Goal: Information Seeking & Learning: Learn about a topic

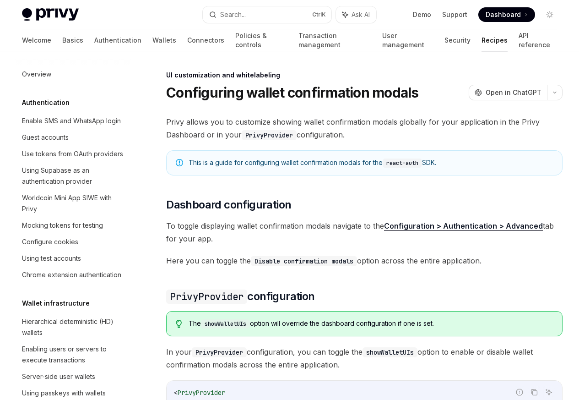
scroll to position [401, 0]
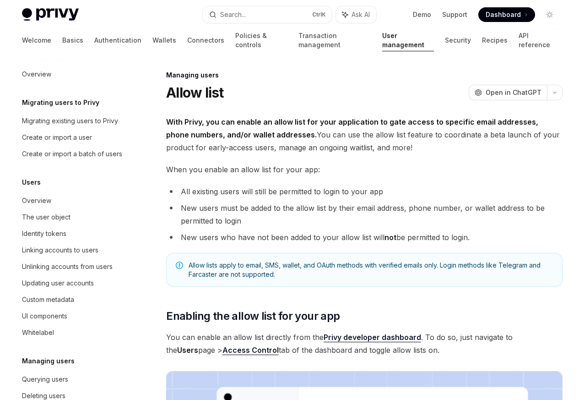
scroll to position [129, 0]
